Goal: Information Seeking & Learning: Learn about a topic

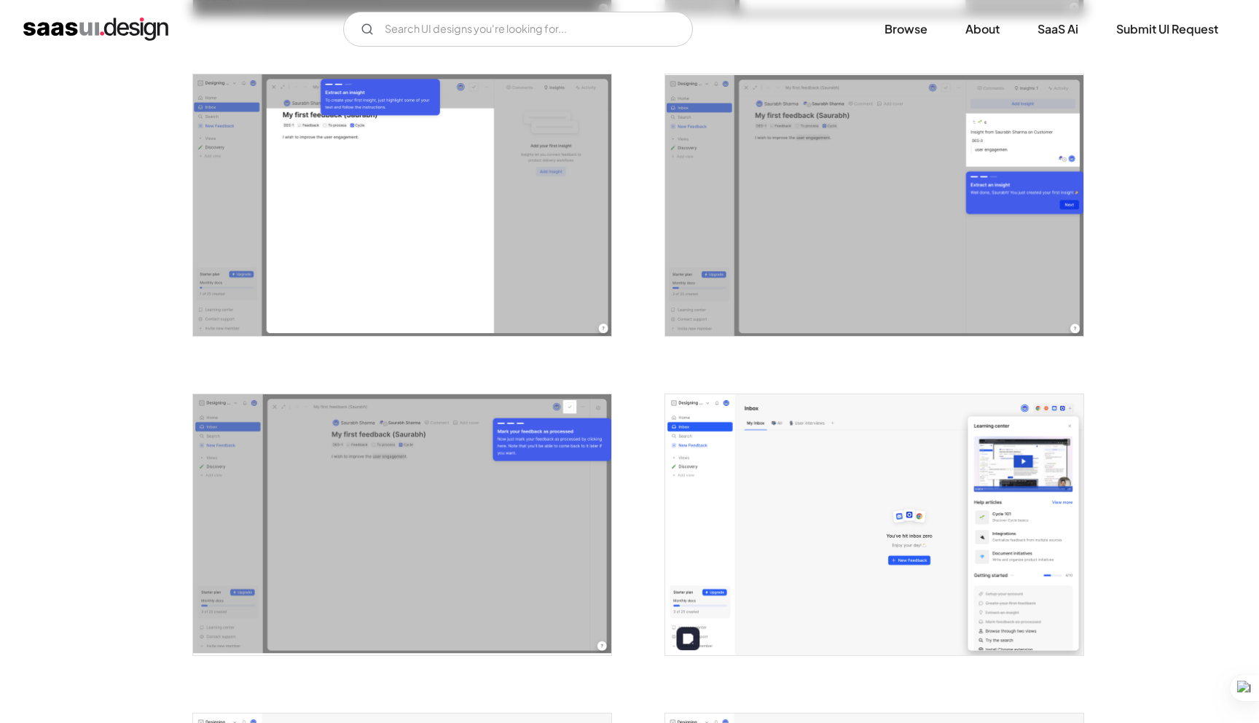
scroll to position [2071, 0]
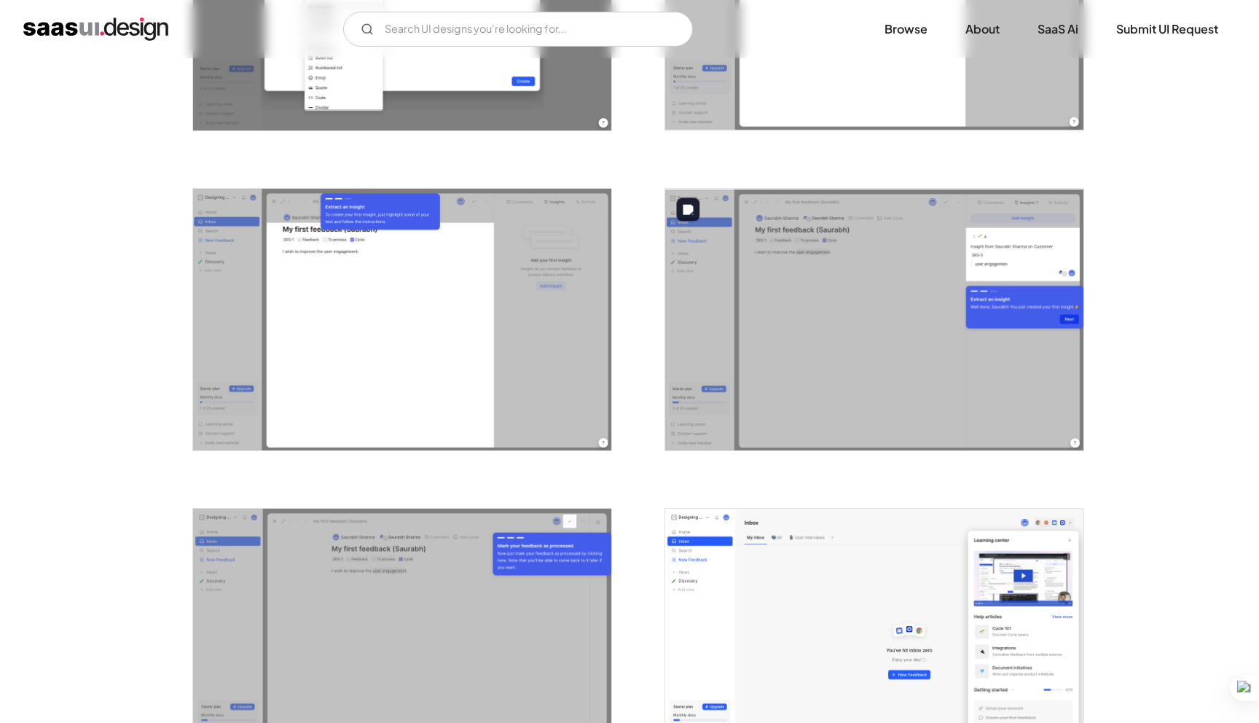
click at [818, 417] on img "open lightbox" at bounding box center [874, 320] width 418 height 262
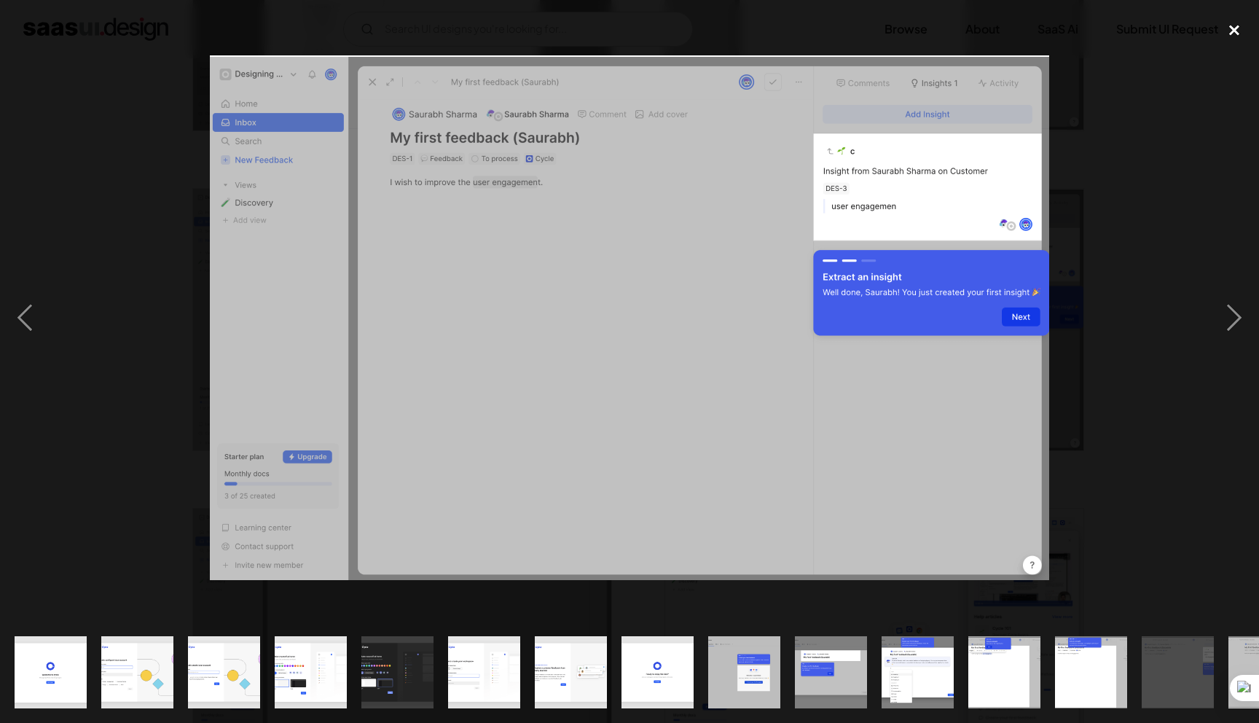
click at [1234, 23] on div "close lightbox" at bounding box center [1235, 31] width 50 height 32
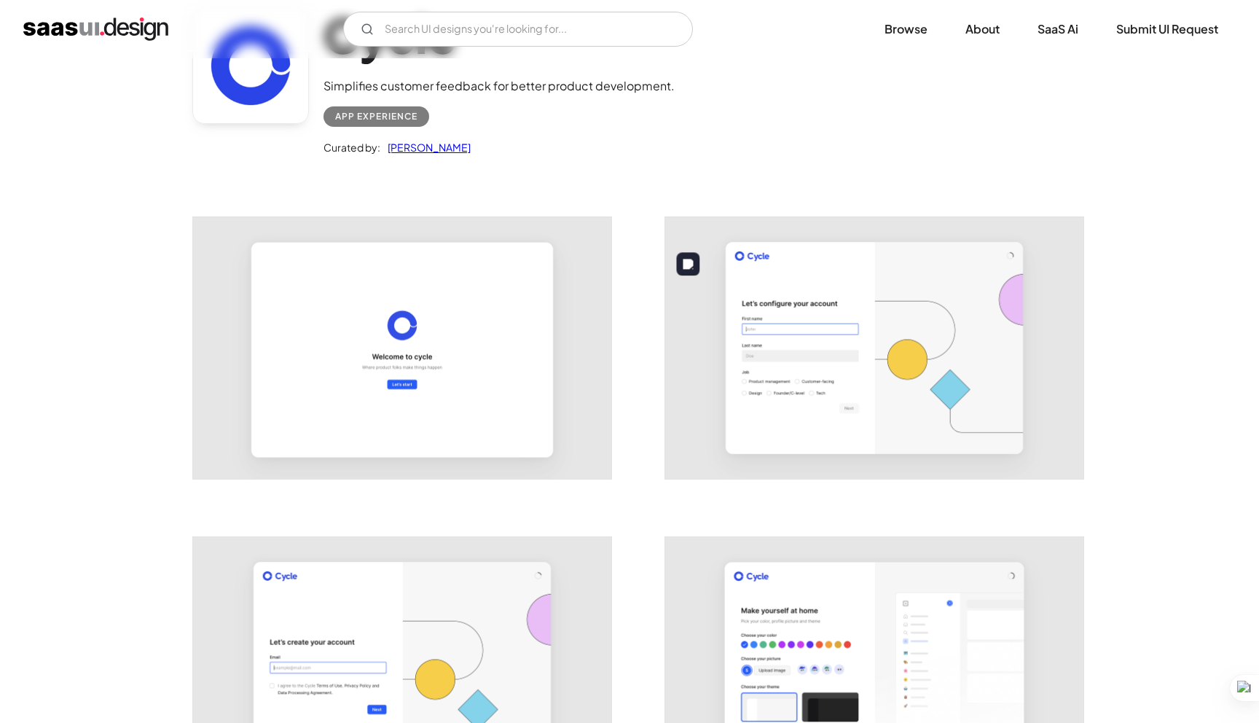
scroll to position [0, 0]
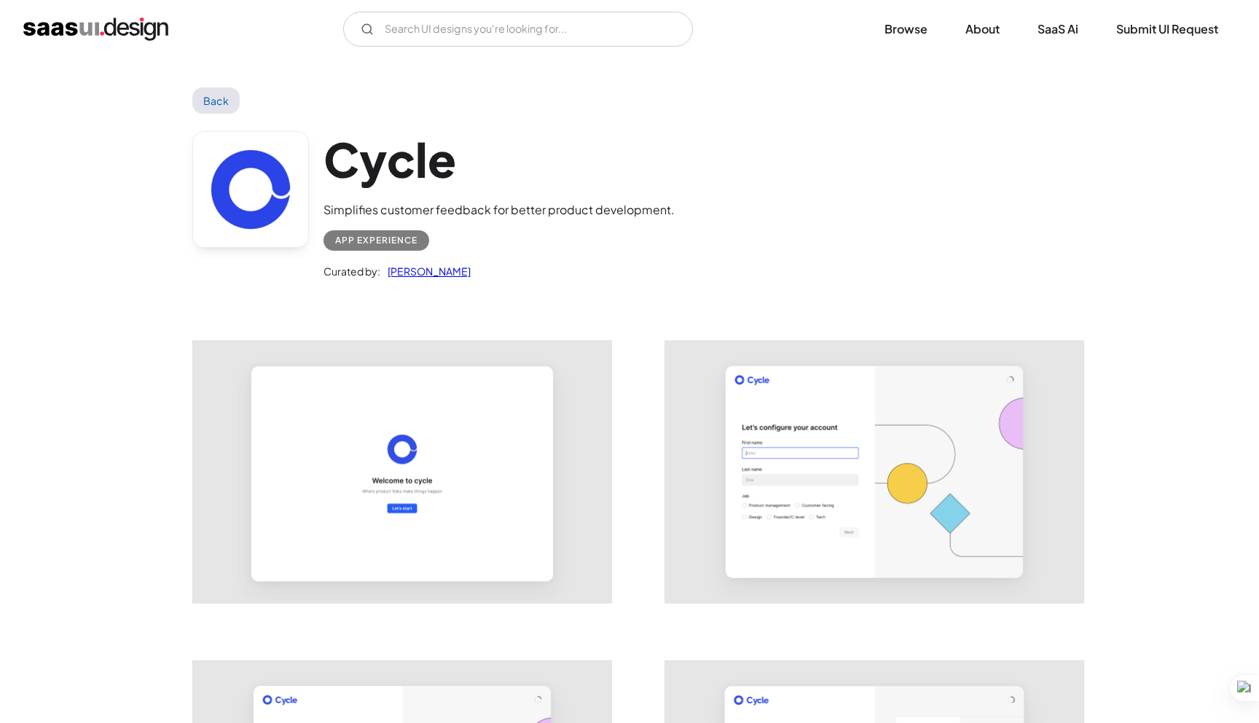
click at [211, 101] on link "Back" at bounding box center [215, 100] width 47 height 26
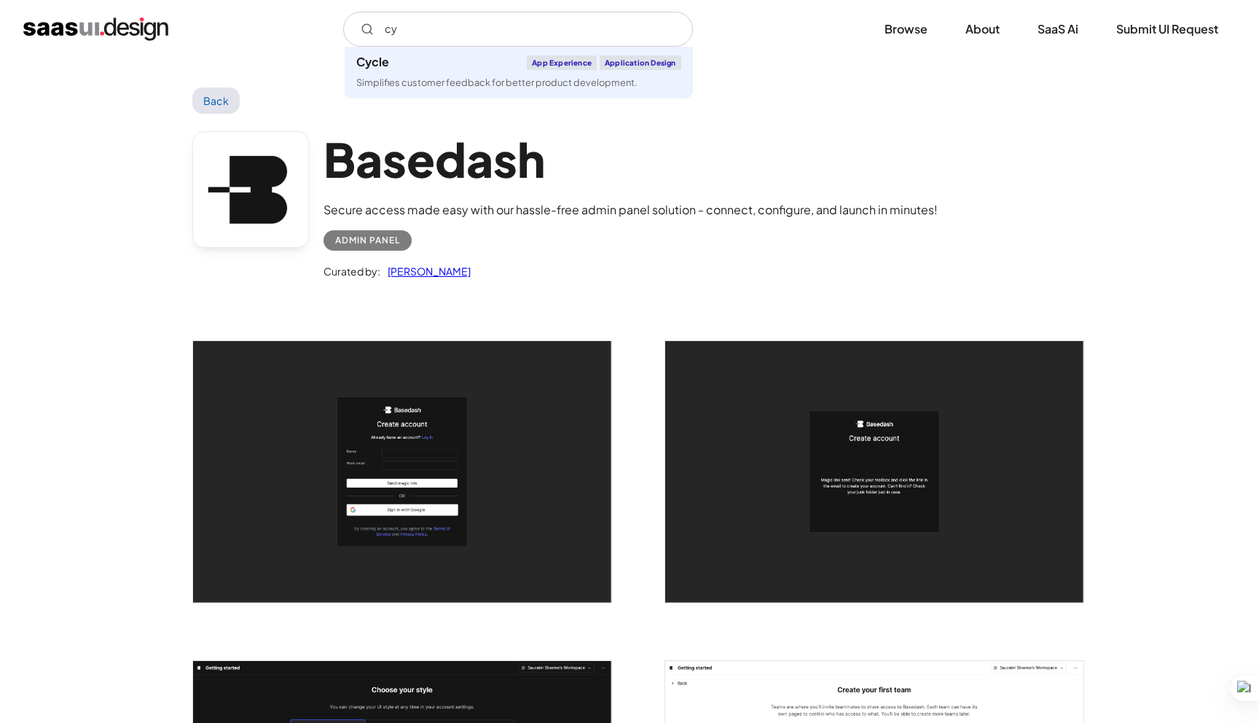
click at [206, 108] on link "Back" at bounding box center [215, 100] width 47 height 26
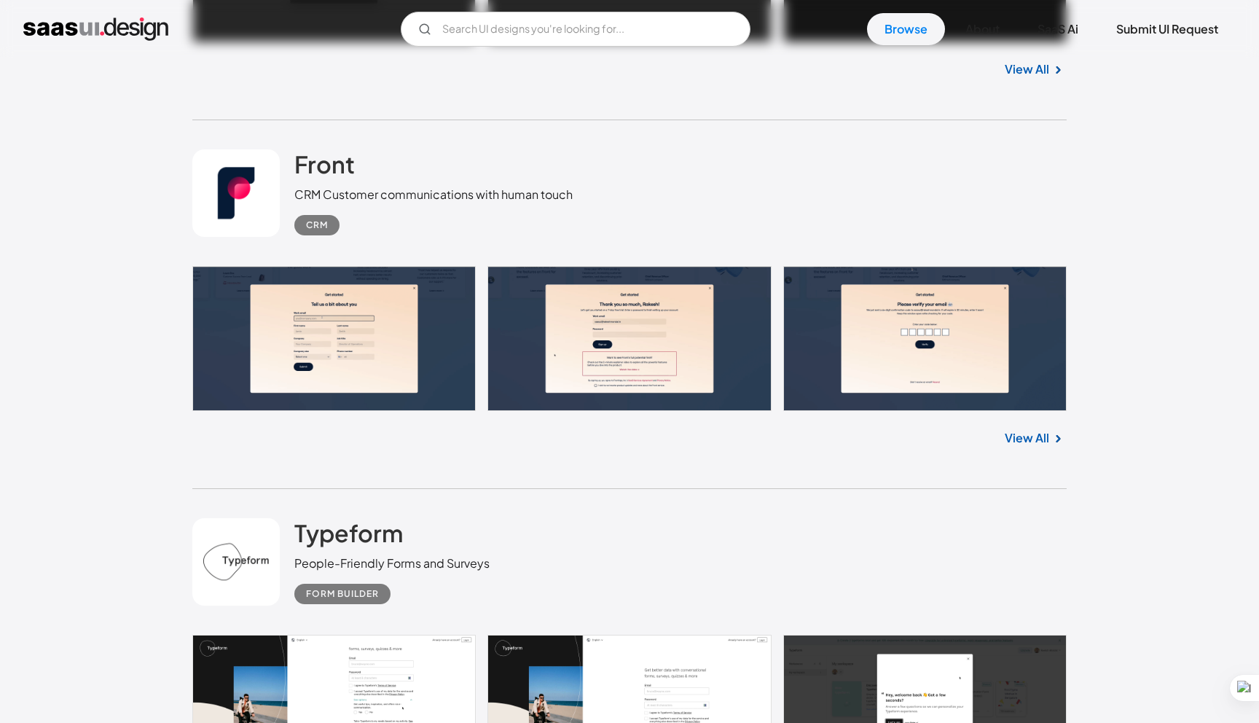
scroll to position [1224, 0]
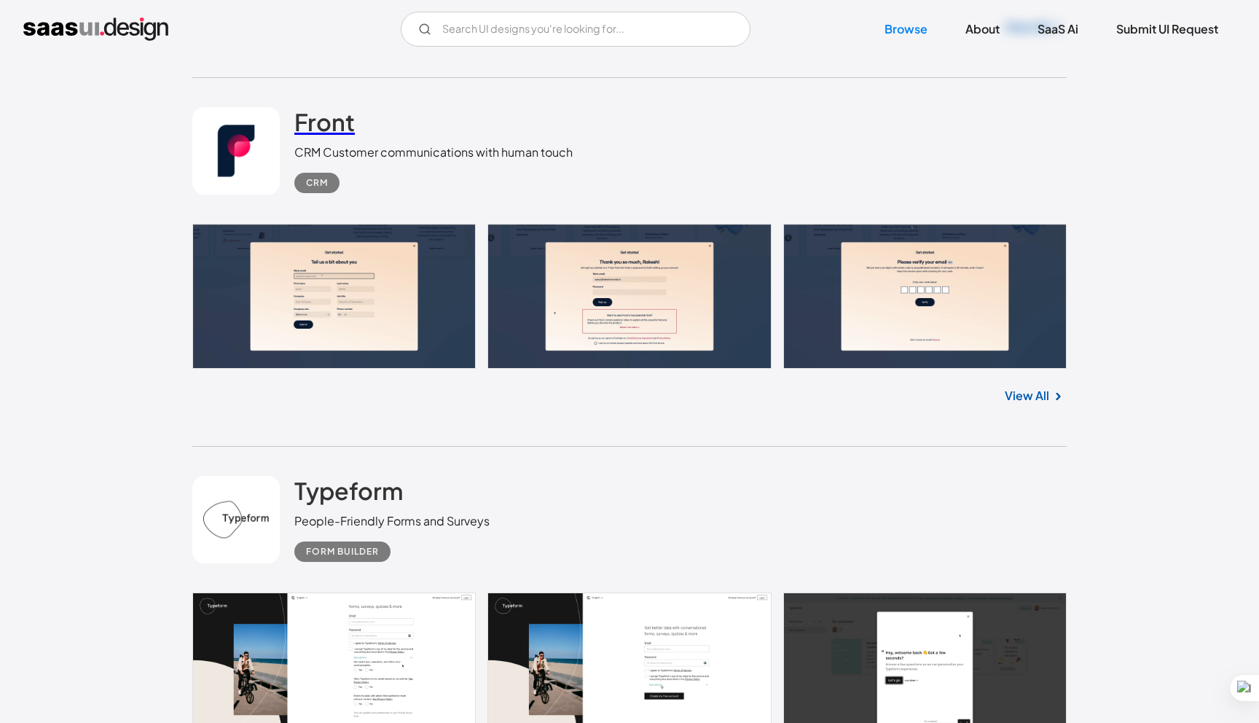
click at [334, 125] on h2 "Front" at bounding box center [324, 121] width 60 height 29
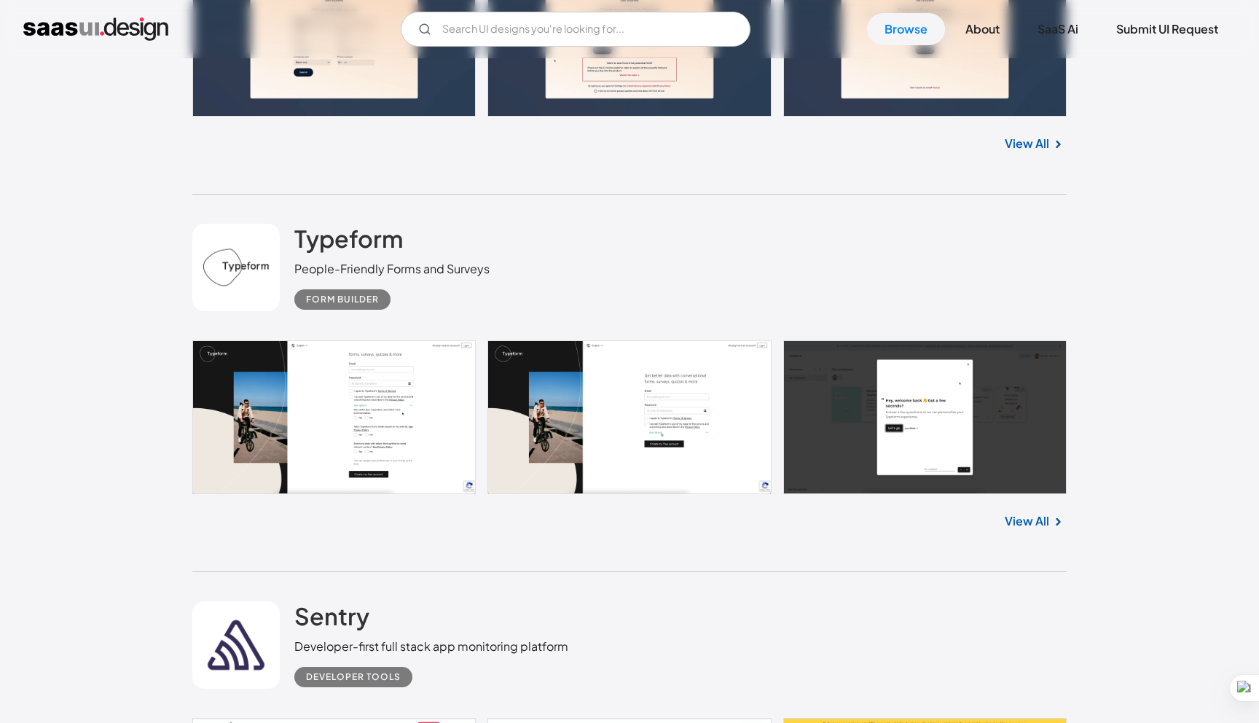
scroll to position [1481, 0]
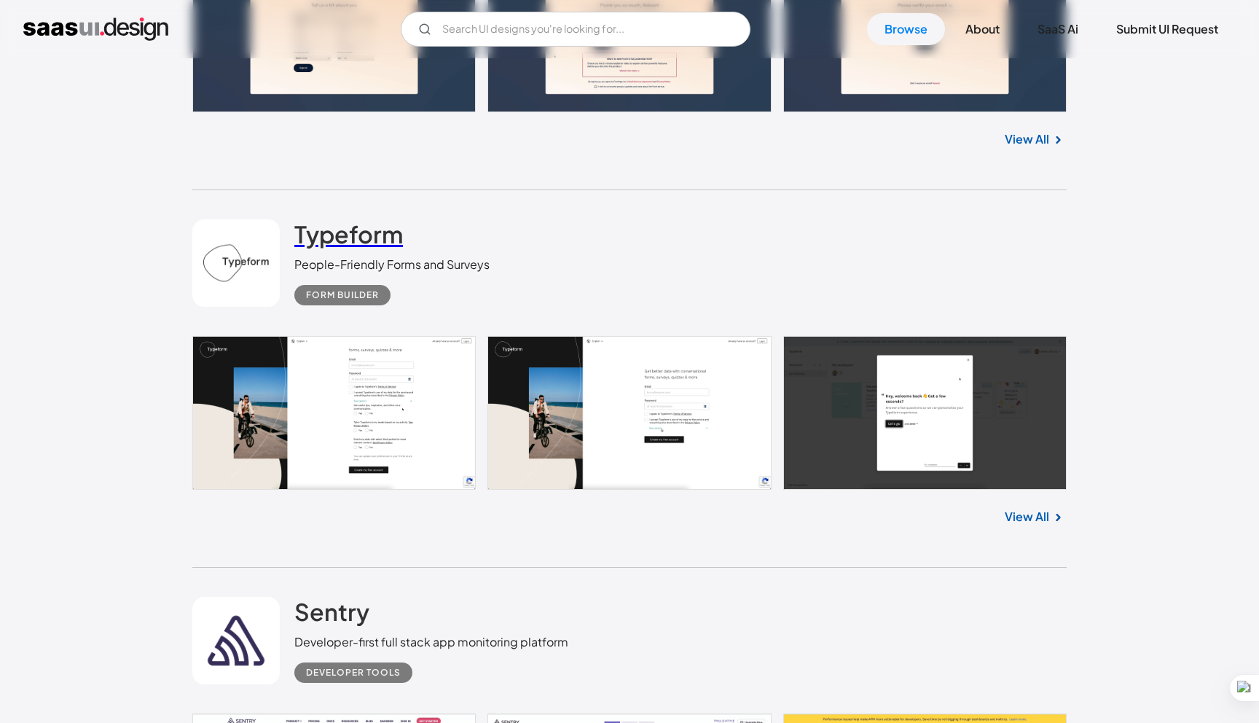
click at [329, 244] on h2 "Typeform" at bounding box center [348, 233] width 109 height 29
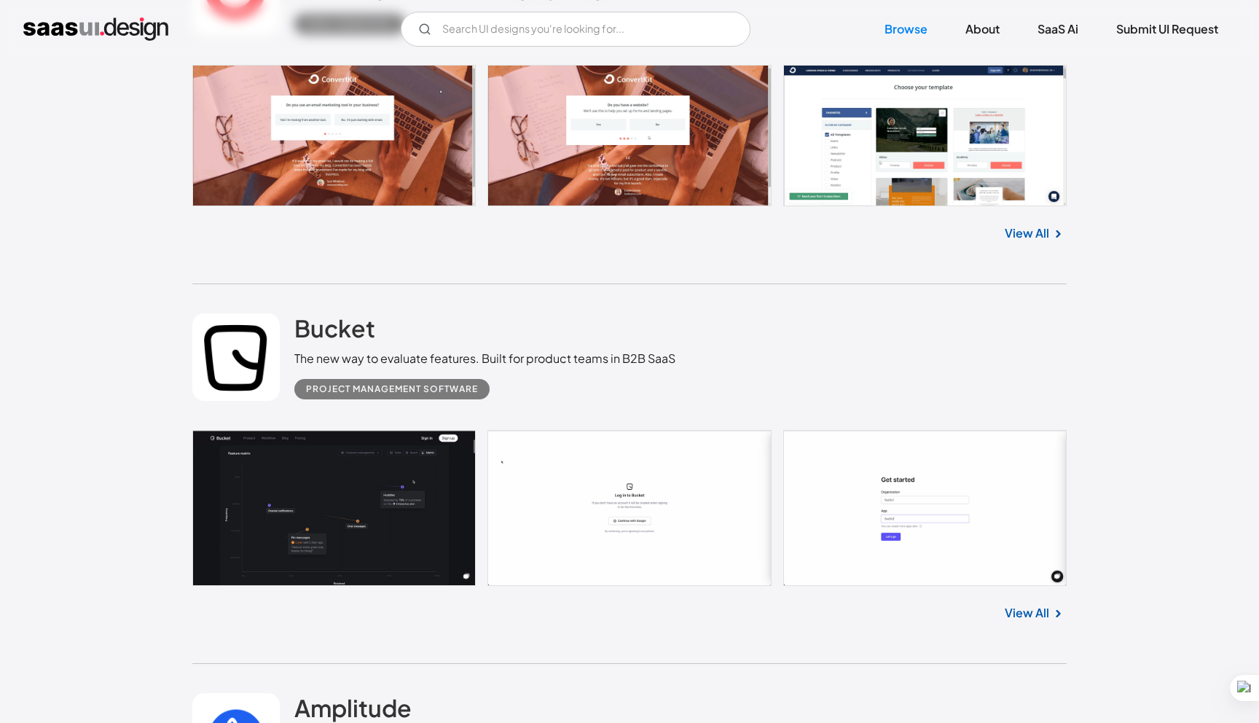
scroll to position [2647, 0]
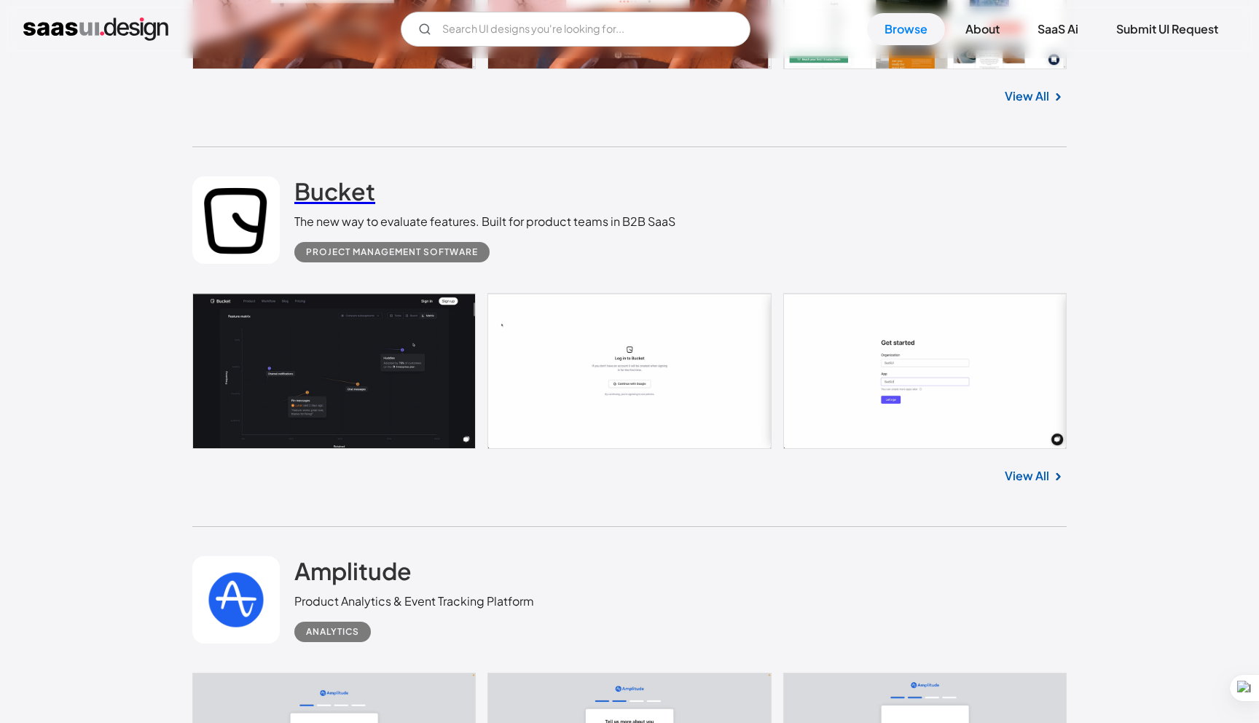
click at [336, 201] on h2 "Bucket" at bounding box center [334, 190] width 81 height 29
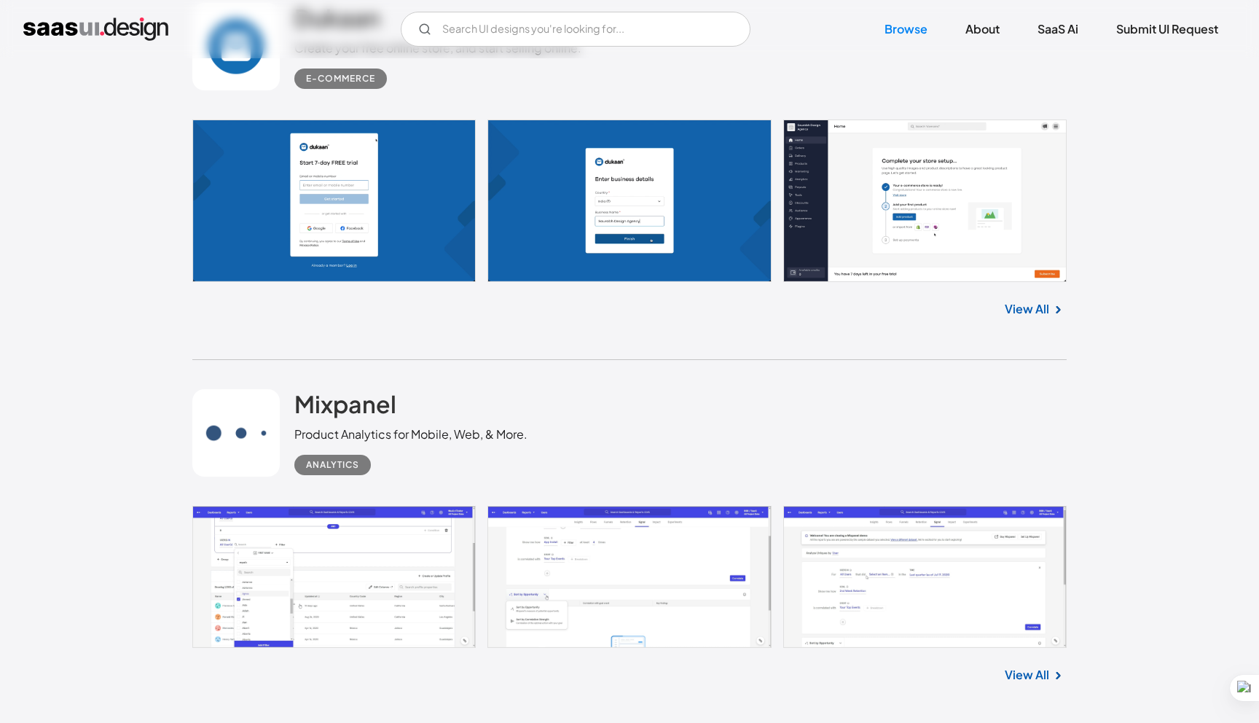
scroll to position [3728, 0]
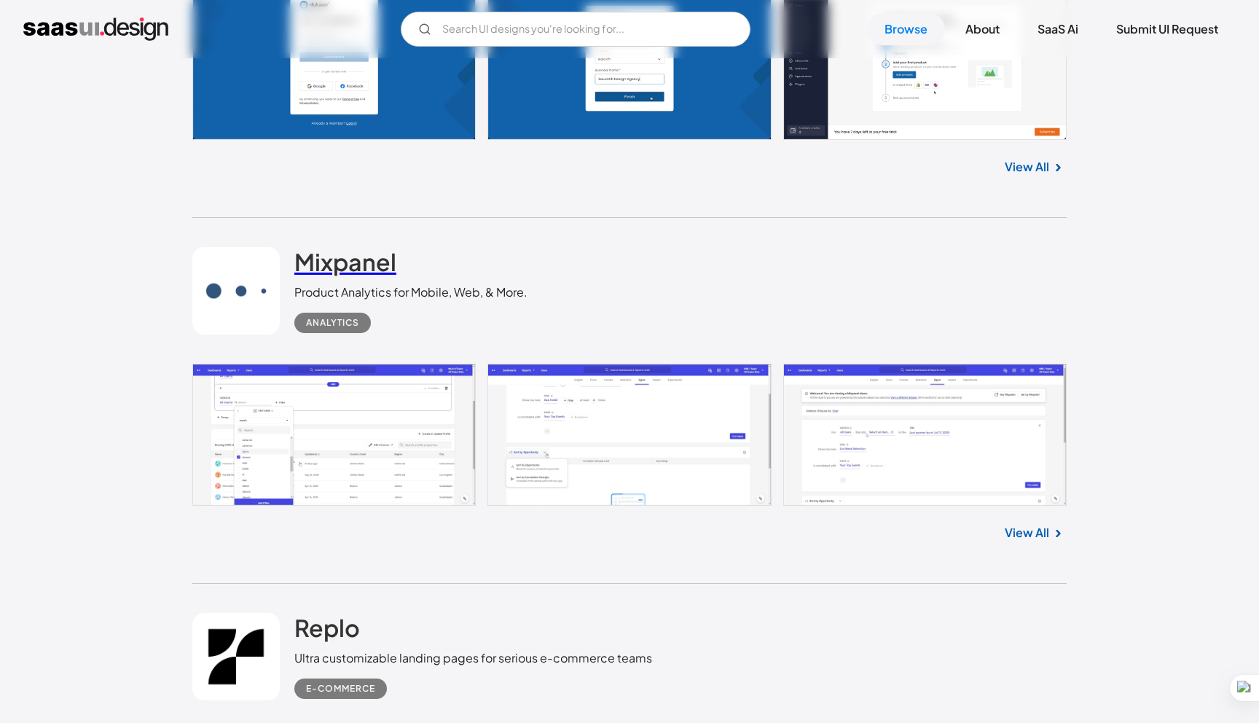
click at [326, 262] on h2 "Mixpanel" at bounding box center [345, 261] width 102 height 29
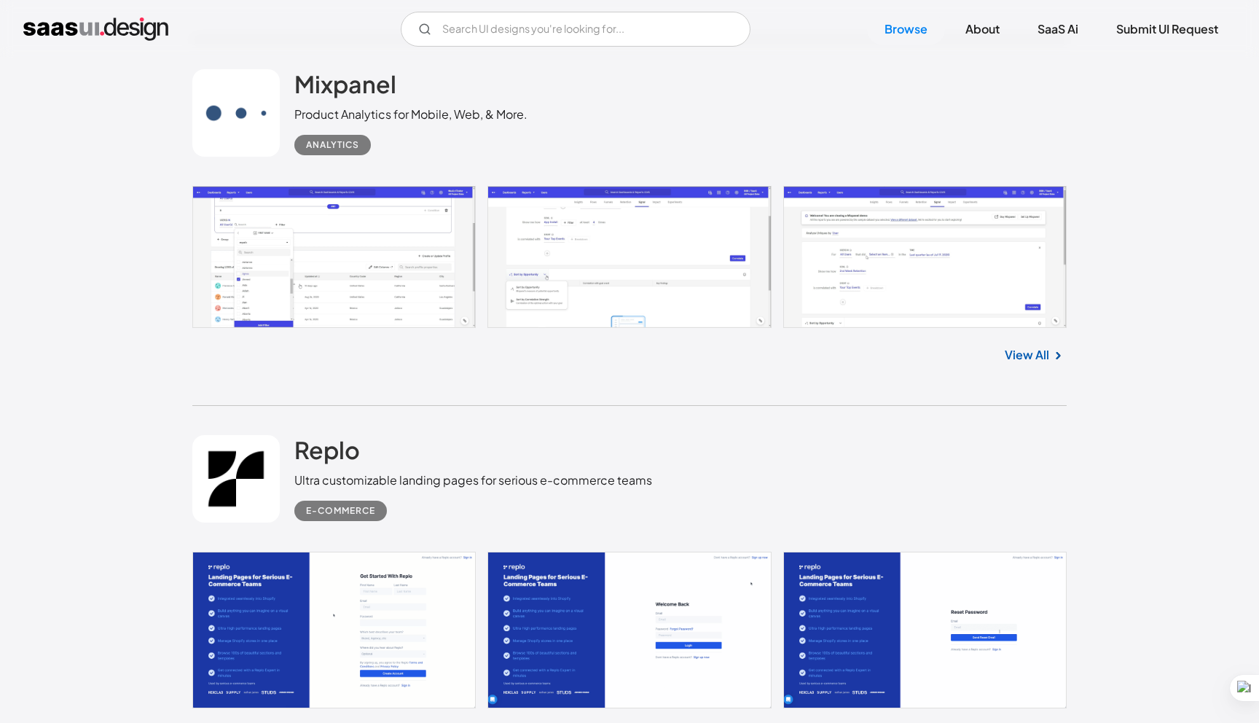
scroll to position [3956, 0]
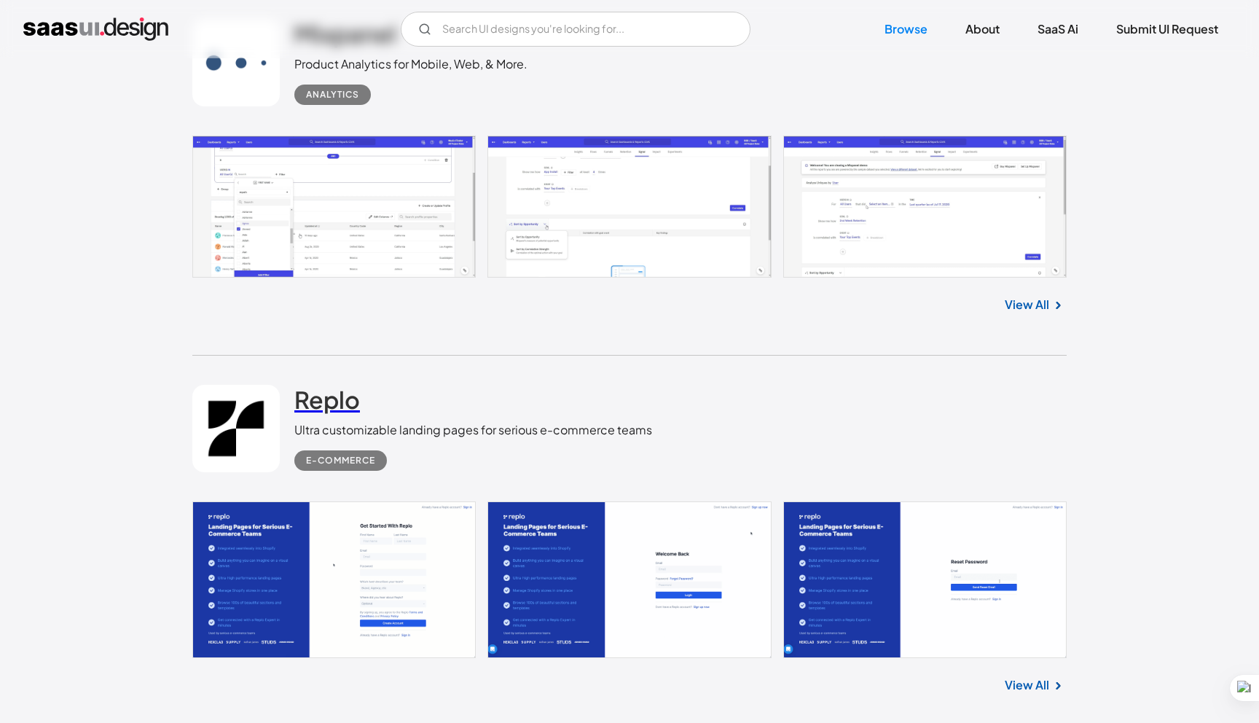
click at [332, 405] on h2 "Replo" at bounding box center [327, 399] width 66 height 29
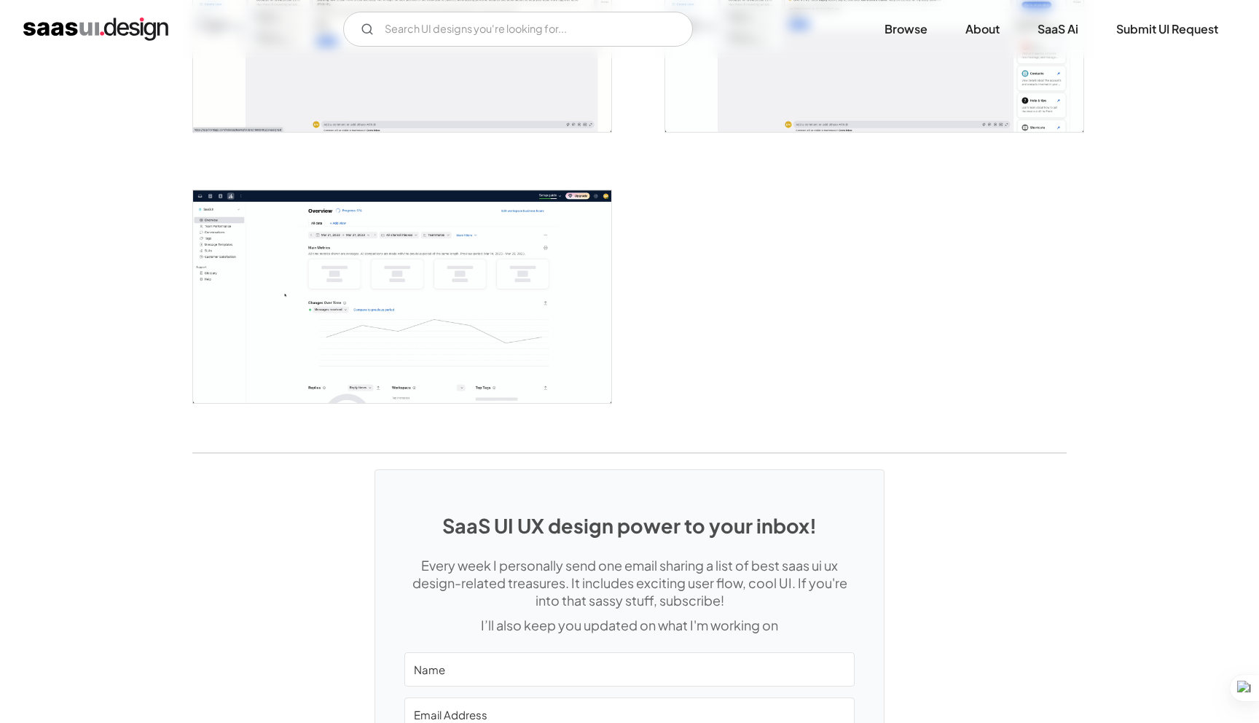
scroll to position [3405, 0]
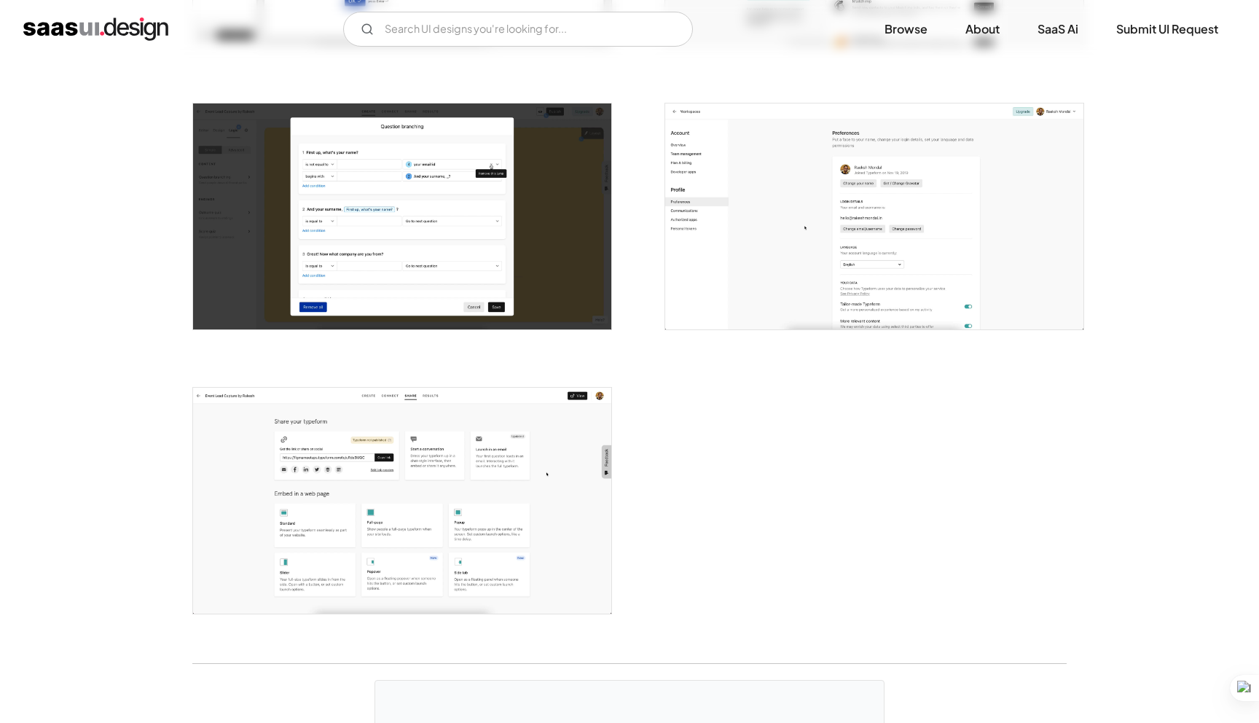
scroll to position [3409, 0]
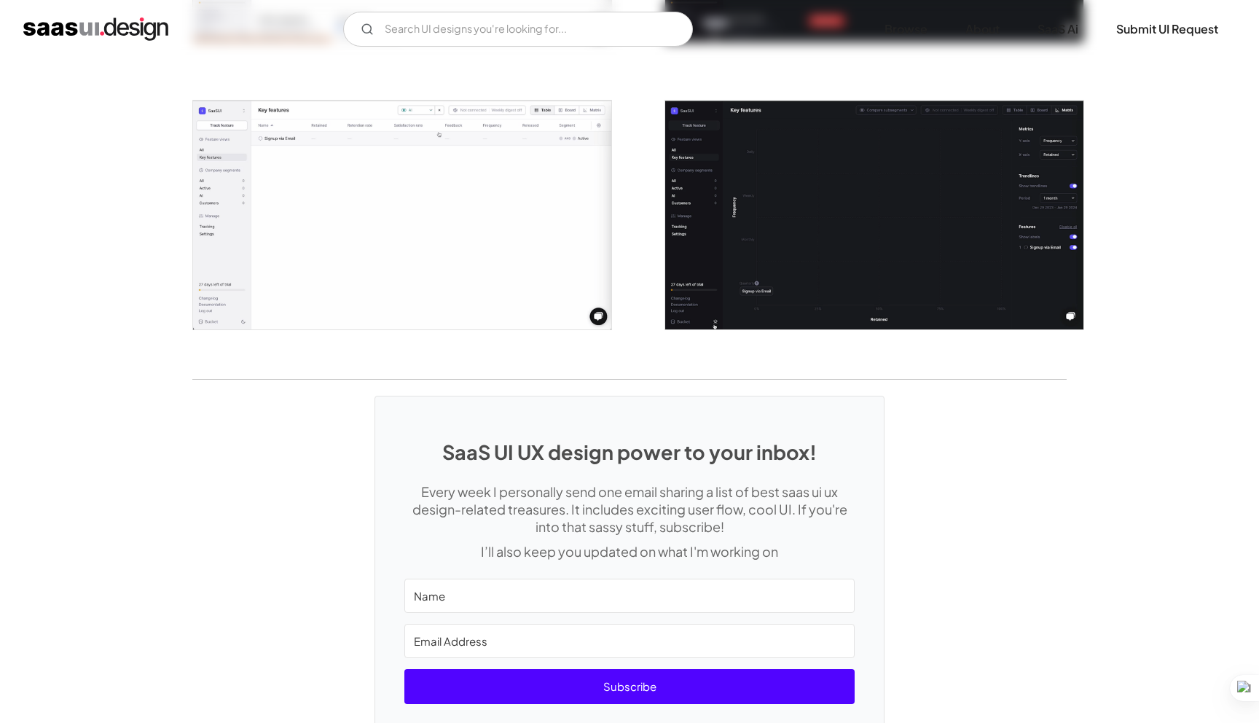
scroll to position [2959, 0]
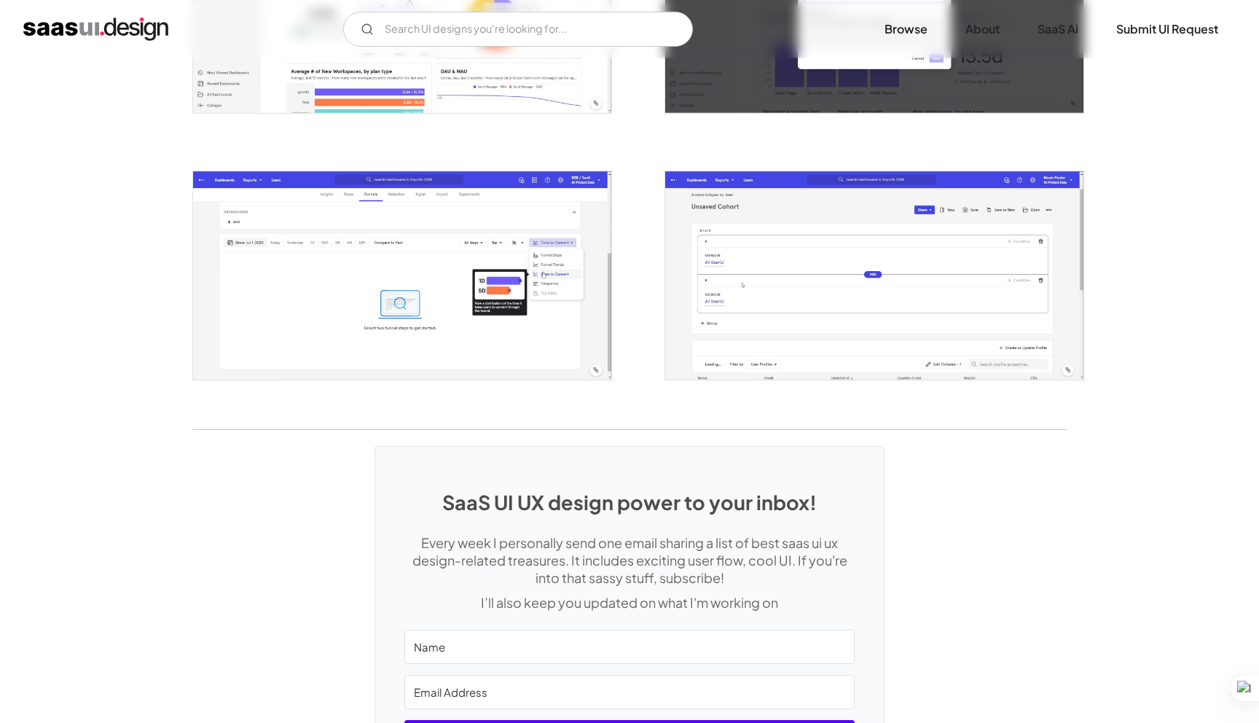
scroll to position [2736, 0]
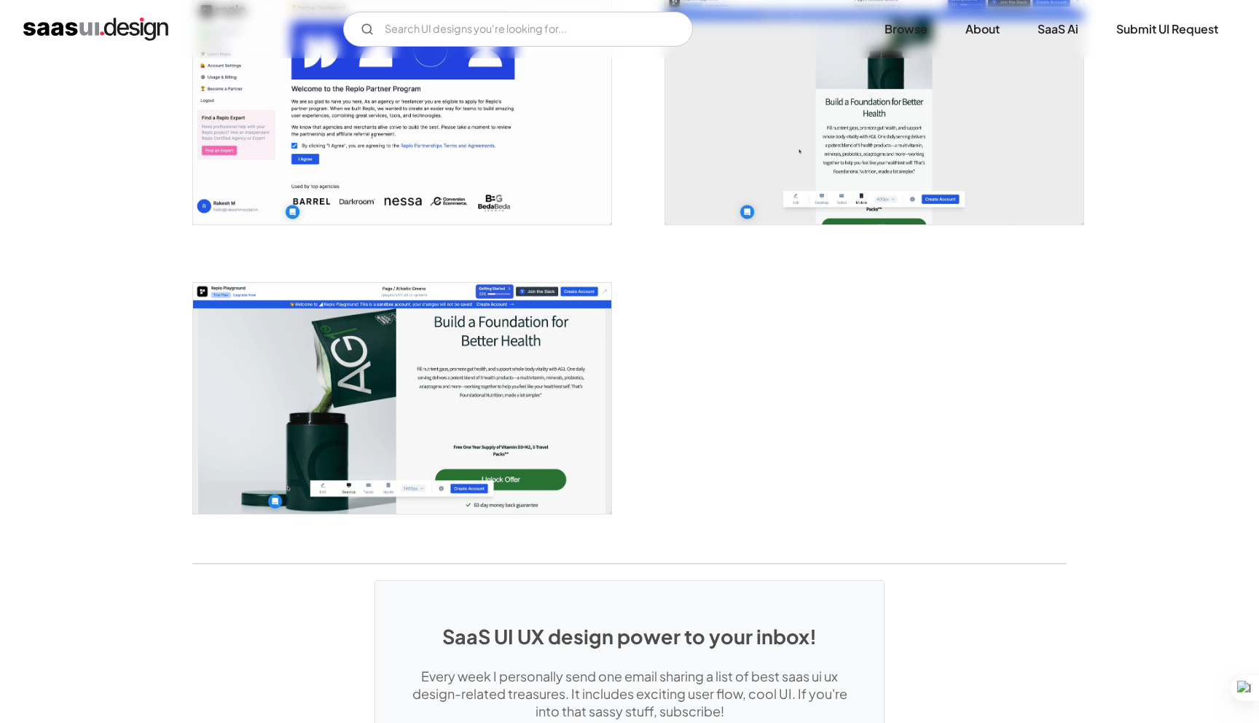
scroll to position [2397, 0]
